Goal: Information Seeking & Learning: Learn about a topic

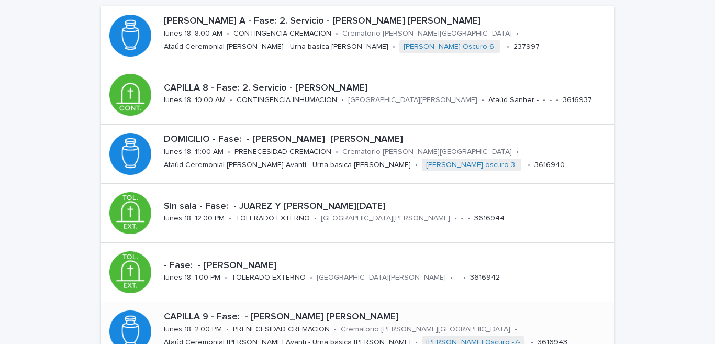
scroll to position [154, 0]
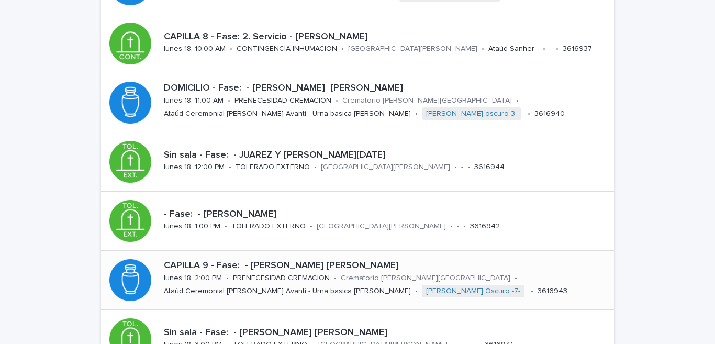
click at [199, 283] on div "CAPILLA 9 - Fase: - [PERSON_NAME] [PERSON_NAME] [DATE] 18, 2:00 PM • PRENECESID…" at bounding box center [387, 280] width 454 height 48
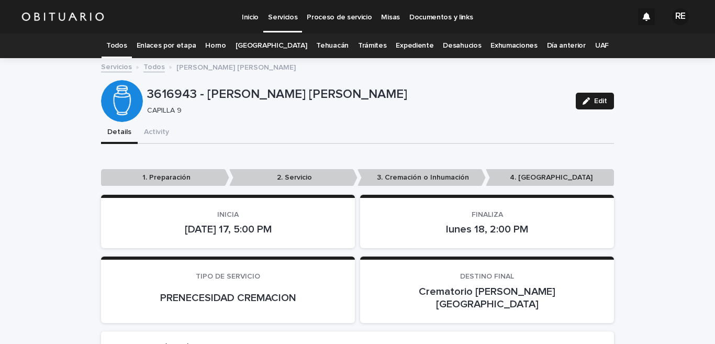
click at [127, 38] on link "Todos" at bounding box center [116, 46] width 20 height 25
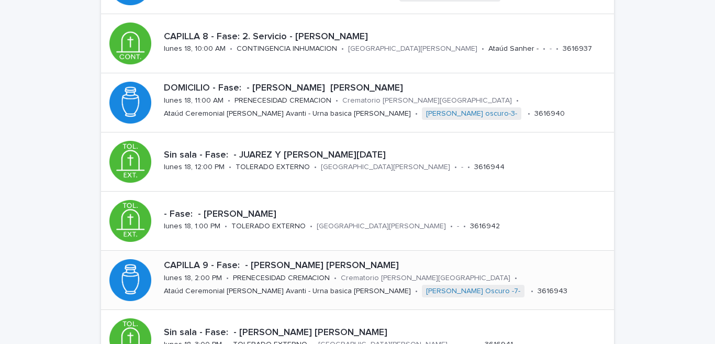
scroll to position [51, 0]
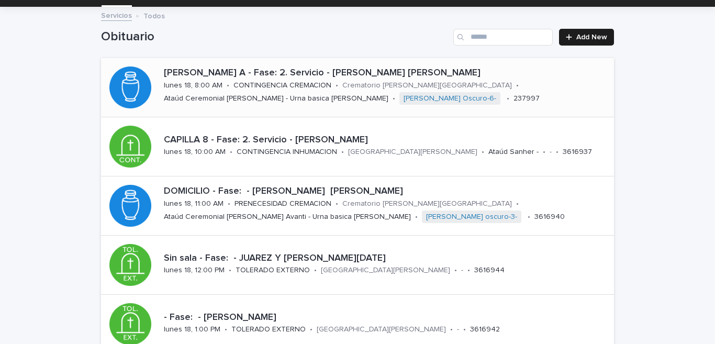
click at [291, 75] on p "[PERSON_NAME] A - Fase: 2. Servicio - [PERSON_NAME] [PERSON_NAME]" at bounding box center [387, 74] width 446 height 12
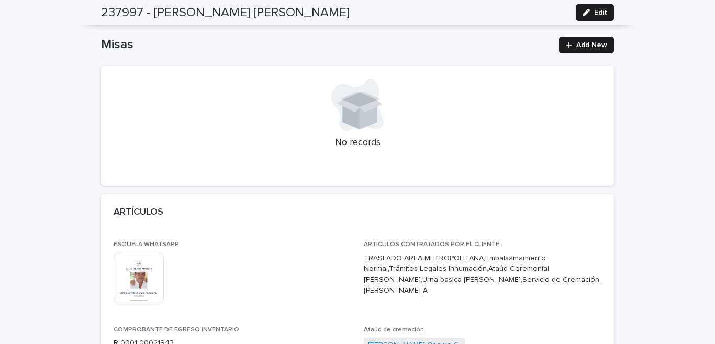
scroll to position [413, 0]
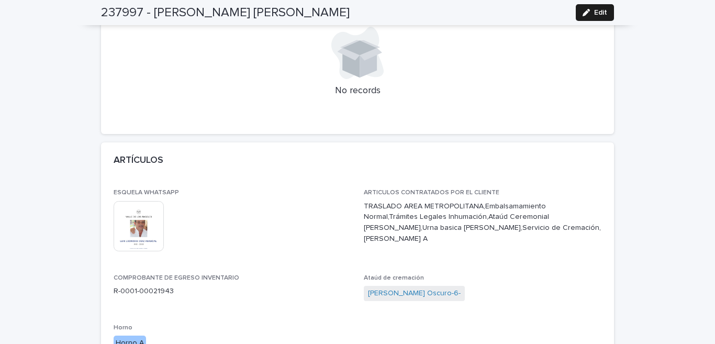
click at [141, 225] on img at bounding box center [139, 226] width 50 height 50
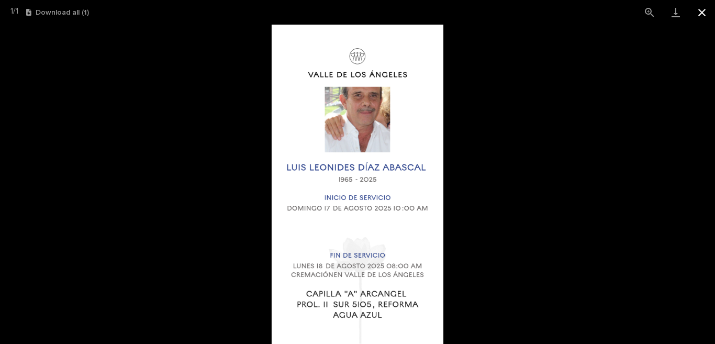
click at [696, 14] on button "Close gallery" at bounding box center [702, 12] width 26 height 25
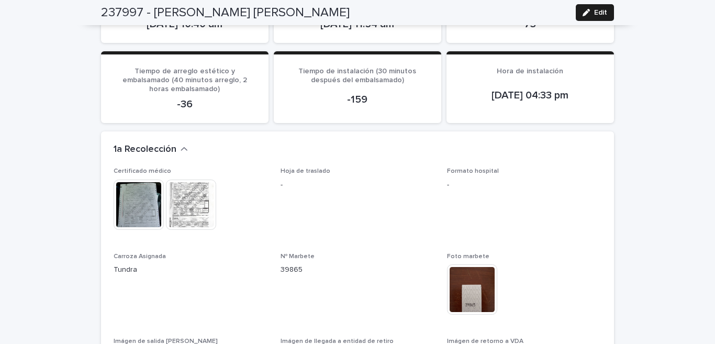
scroll to position [1186, 0]
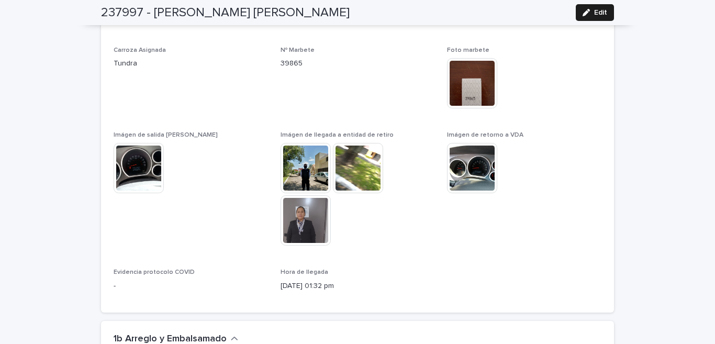
click at [301, 201] on img at bounding box center [306, 220] width 50 height 50
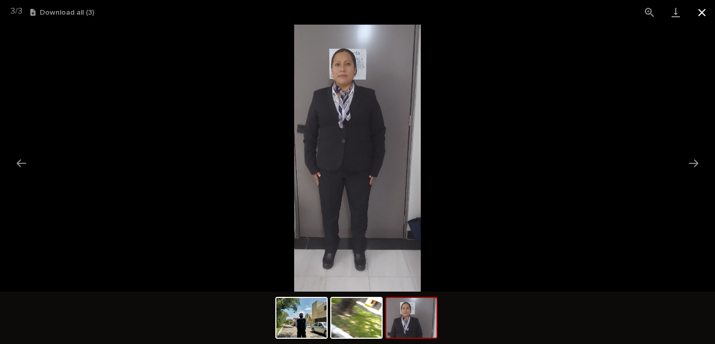
click at [704, 8] on button "Close gallery" at bounding box center [702, 12] width 26 height 25
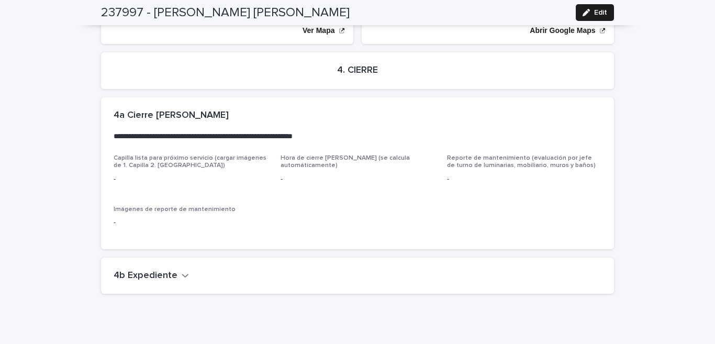
scroll to position [2546, 0]
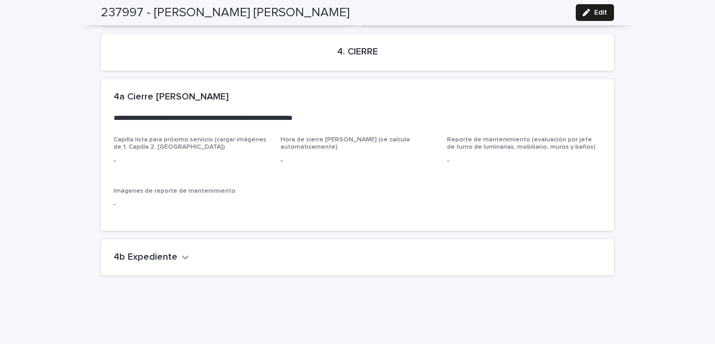
click at [182, 252] on div "4b Expediente" at bounding box center [356, 258] width 484 height 12
click at [177, 239] on div "4b Expediente" at bounding box center [357, 257] width 513 height 37
click at [182, 252] on icon "button" at bounding box center [185, 256] width 7 height 9
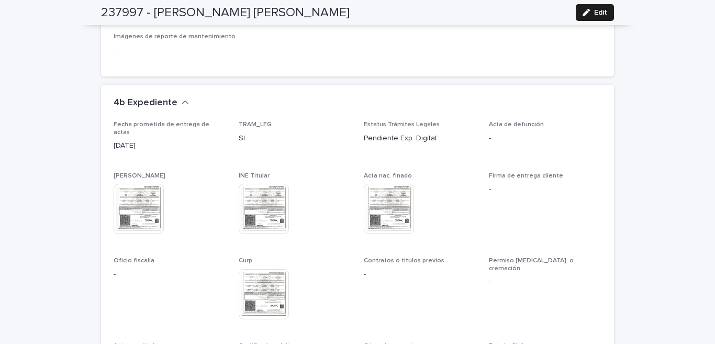
scroll to position [2752, 0]
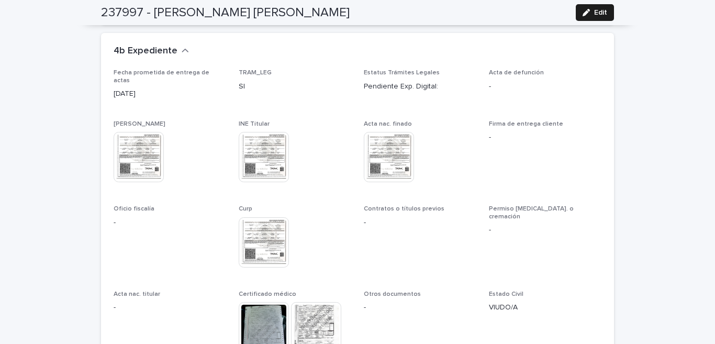
click at [302, 302] on img at bounding box center [316, 327] width 50 height 50
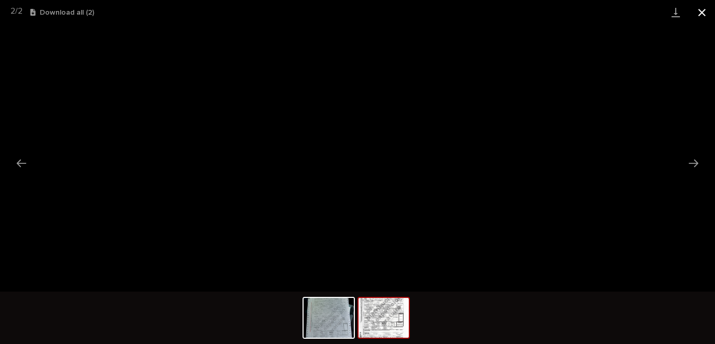
click at [701, 9] on button "Close gallery" at bounding box center [702, 12] width 26 height 25
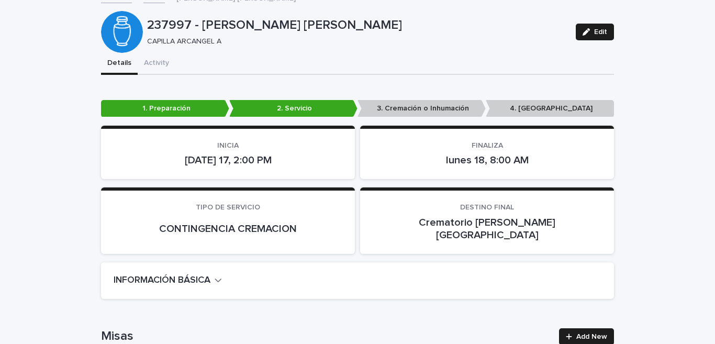
scroll to position [0, 0]
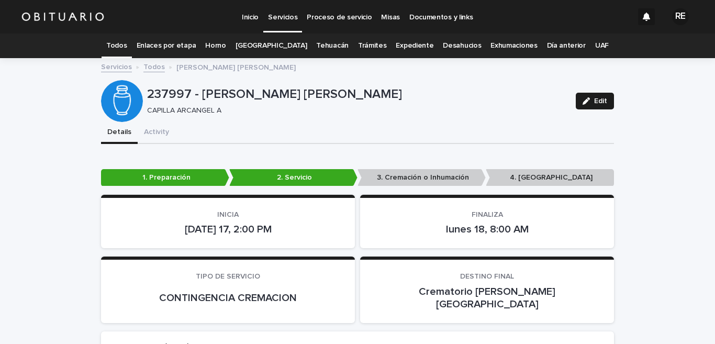
click at [127, 47] on link "Todos" at bounding box center [116, 46] width 20 height 25
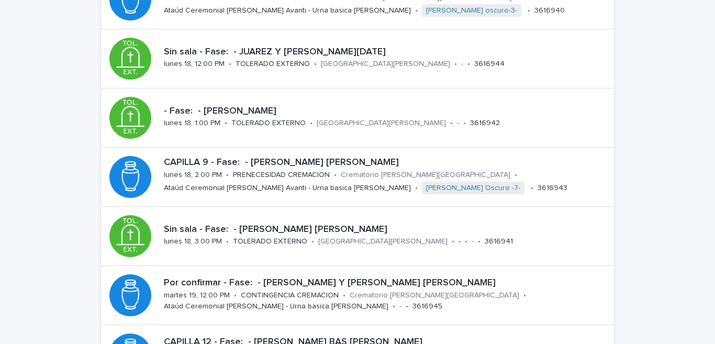
scroll to position [51, 0]
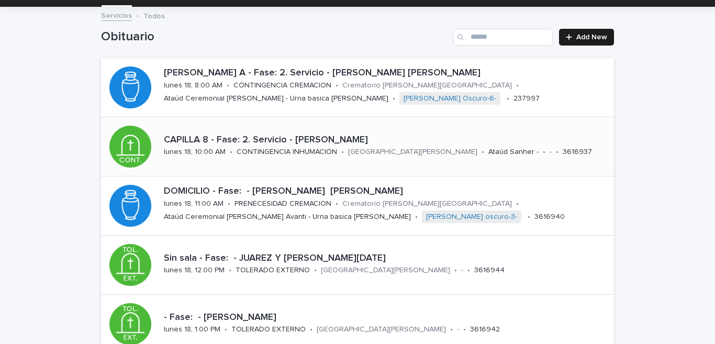
click at [274, 147] on div "CONTINGENCIA INHUMACION" at bounding box center [287, 151] width 101 height 11
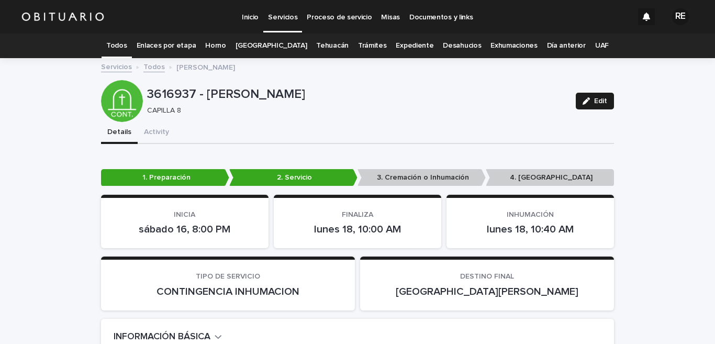
click at [124, 44] on link "Todos" at bounding box center [116, 46] width 20 height 25
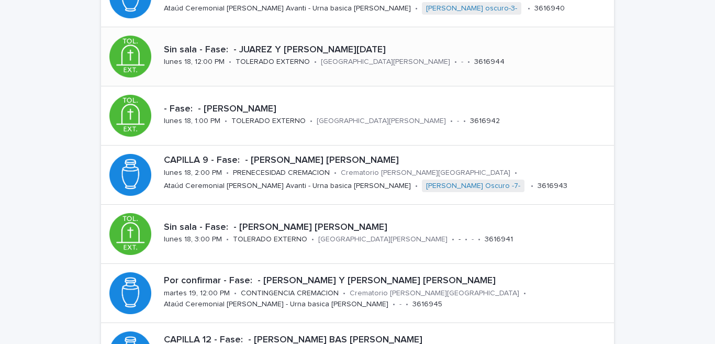
scroll to position [311, 0]
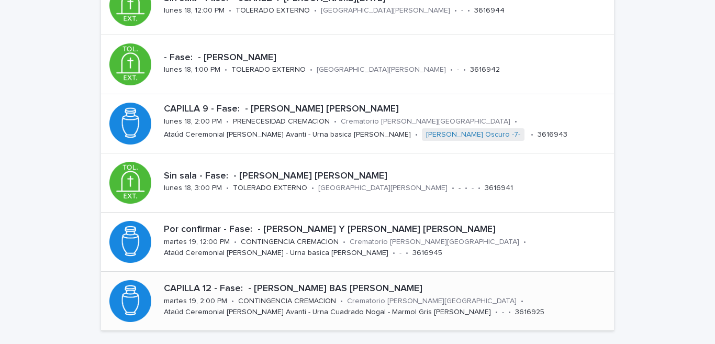
click at [276, 306] on div "Ataúd Ceremonial [PERSON_NAME] Avanti - Urna Cuadrado Nogal - Marmol Gris [PERS…" at bounding box center [327, 311] width 327 height 11
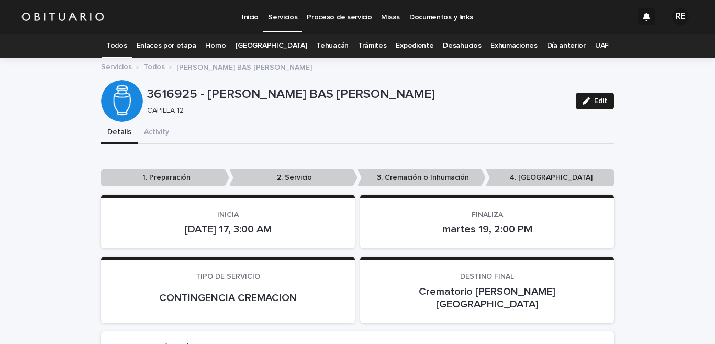
click at [127, 45] on link "Todos" at bounding box center [116, 46] width 20 height 25
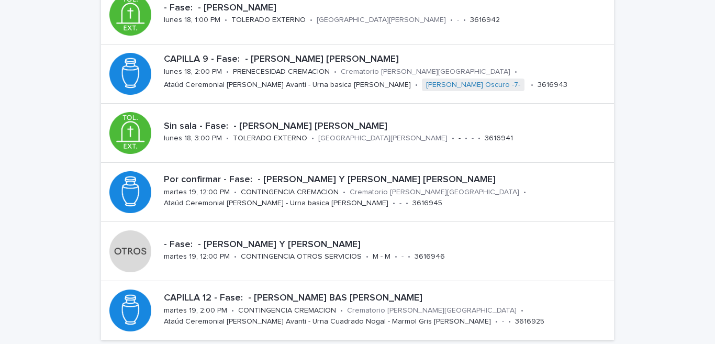
scroll to position [413, 0]
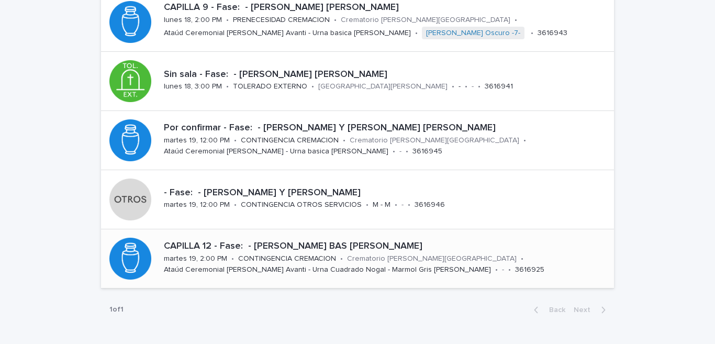
click at [275, 259] on p "CONTINGENCIA CREMACION" at bounding box center [287, 258] width 98 height 9
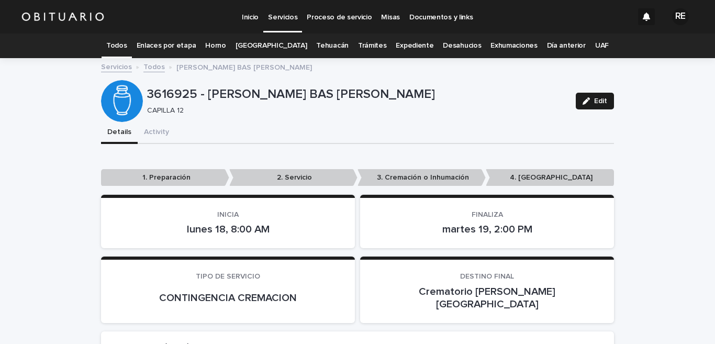
click at [127, 49] on link "Todos" at bounding box center [116, 46] width 20 height 25
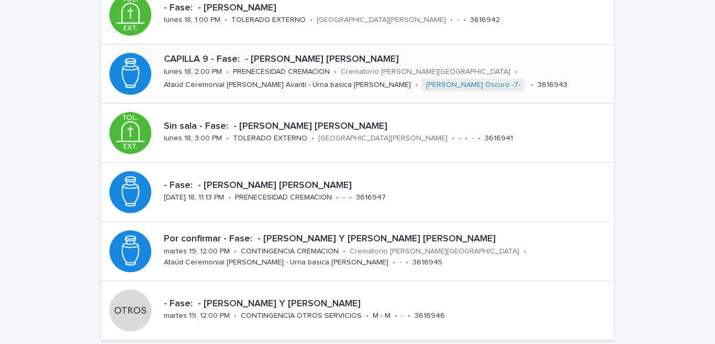
scroll to position [413, 0]
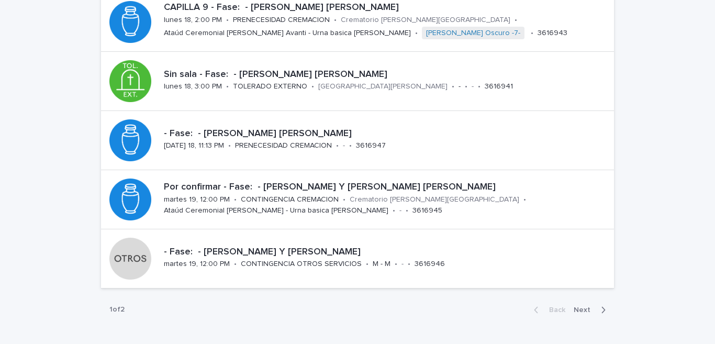
click at [586, 308] on span "Next" at bounding box center [585, 309] width 23 height 7
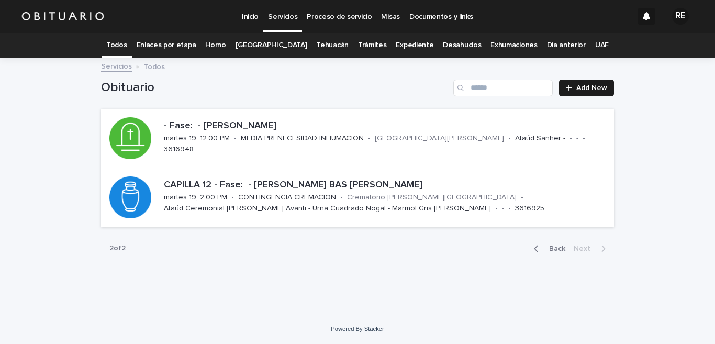
scroll to position [1, 0]
click at [126, 41] on link "Todos" at bounding box center [116, 45] width 20 height 25
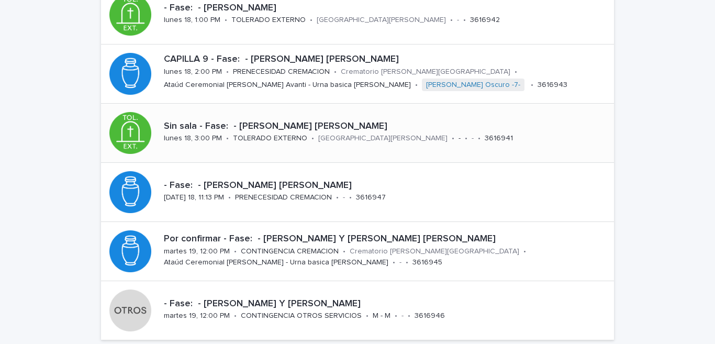
scroll to position [413, 0]
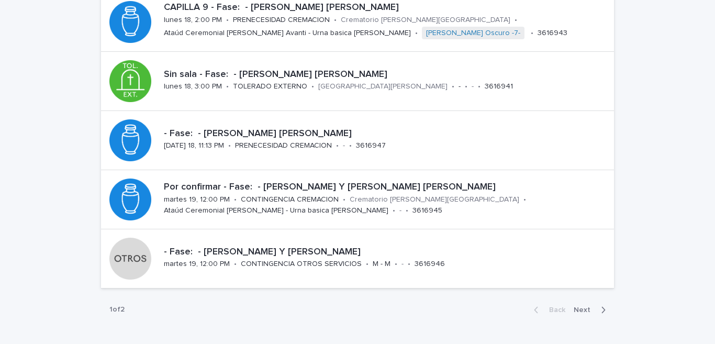
click at [597, 313] on div "button" at bounding box center [601, 309] width 9 height 9
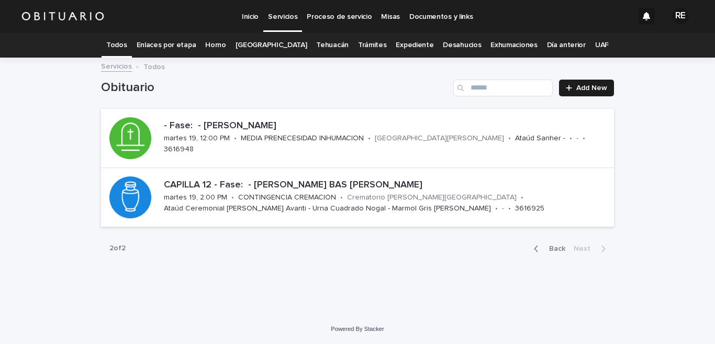
click at [603, 206] on div "CAPILLA 12 - Fase: - [PERSON_NAME] BAS [PERSON_NAME] DE LAS [PERSON_NAME][DATE]…" at bounding box center [387, 196] width 454 height 43
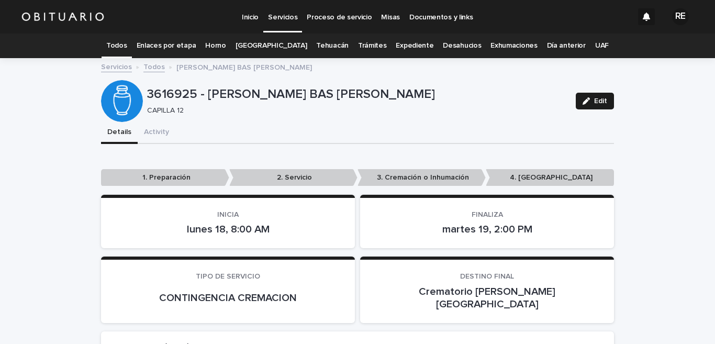
click at [127, 45] on link "Todos" at bounding box center [116, 46] width 20 height 25
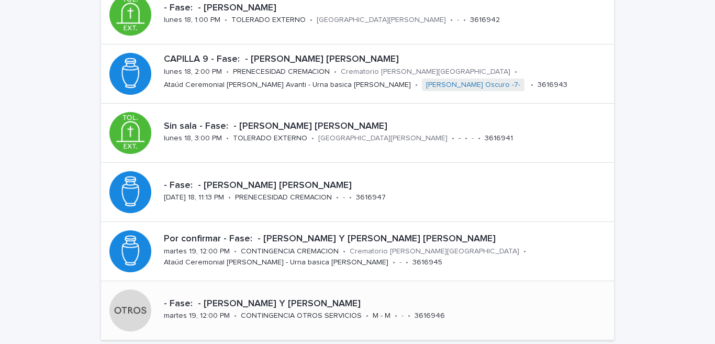
scroll to position [464, 0]
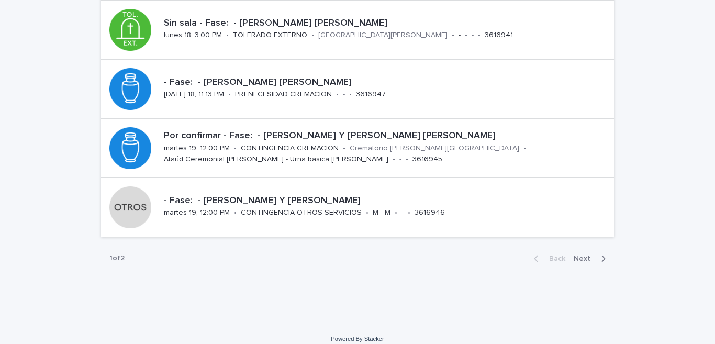
click at [578, 258] on span "Next" at bounding box center [585, 258] width 23 height 7
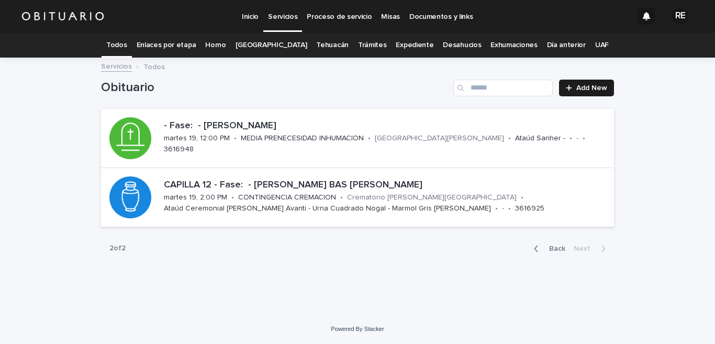
scroll to position [1, 0]
click at [125, 44] on link "Todos" at bounding box center [116, 45] width 20 height 25
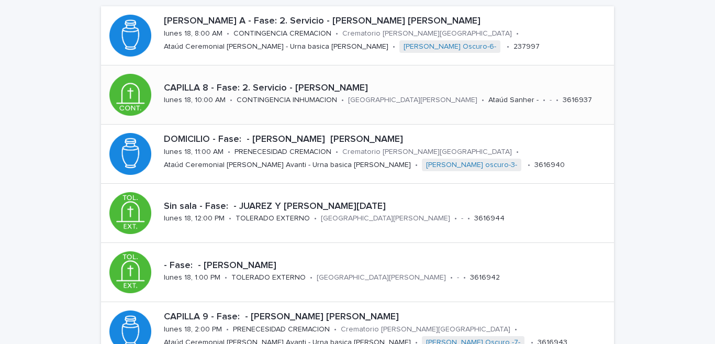
scroll to position [206, 0]
